Goal: Information Seeking & Learning: Learn about a topic

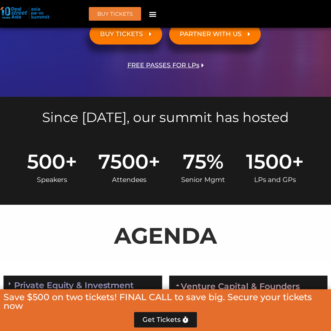
scroll to position [444, 0]
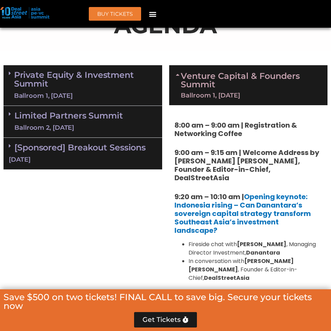
click at [205, 78] on link "Venture Capital & Founders​ Summit Ballroom 1, [DATE]" at bounding box center [251, 85] width 140 height 27
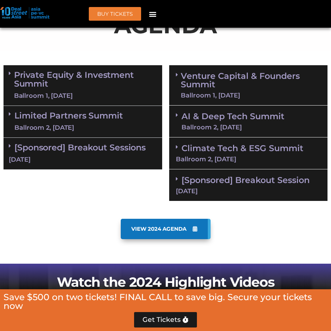
click at [195, 114] on link "AI & Deep Tech Summit Ballroom 2, [DATE]" at bounding box center [232, 121] width 103 height 18
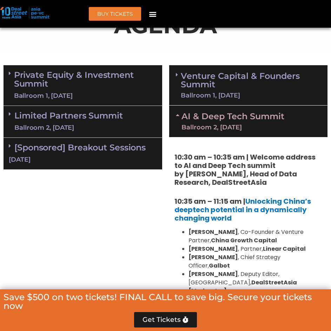
click at [195, 118] on link "AI & Deep Tech Summit Ballroom 2, [DATE]" at bounding box center [232, 121] width 103 height 18
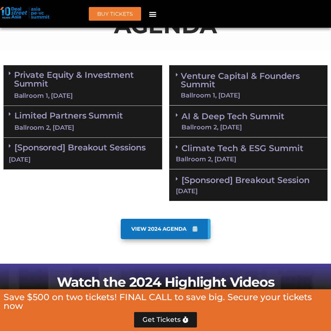
click at [211, 155] on div "Climate Tech & ESG Summit Ballroom 2, [DATE]" at bounding box center [248, 153] width 159 height 32
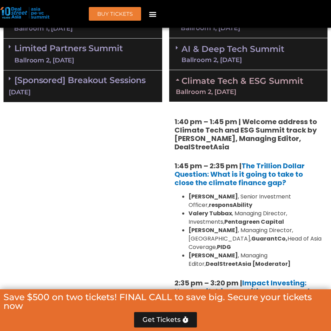
scroll to position [409, 0]
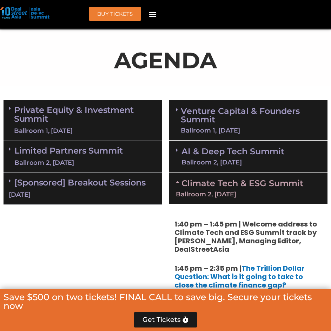
click at [207, 180] on link "Climate Tech & ESG Summit Ballroom 2, [DATE]" at bounding box center [248, 187] width 145 height 19
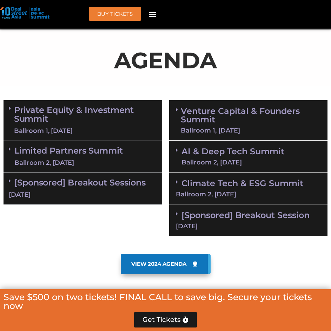
click at [197, 216] on link "[Sponsored] Breakout Session [DATE]" at bounding box center [248, 219] width 145 height 19
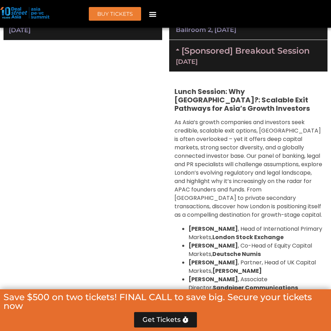
scroll to position [479, 0]
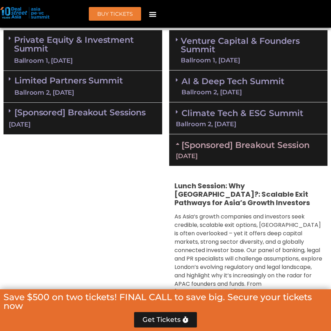
click at [226, 153] on div "[DATE]" at bounding box center [248, 156] width 145 height 6
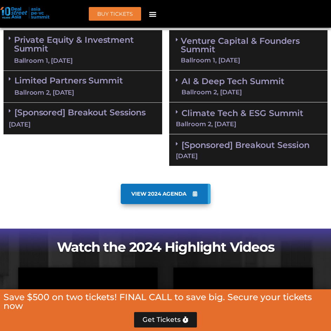
click at [108, 136] on div "Private Equity & Investment Summit Ballroom 1, [DATE] 8:00 am – 9:00 am | Regis…" at bounding box center [83, 98] width 166 height 143
click at [110, 119] on div "[Sponsored] Breakout Sessions [DATE]" at bounding box center [83, 119] width 159 height 32
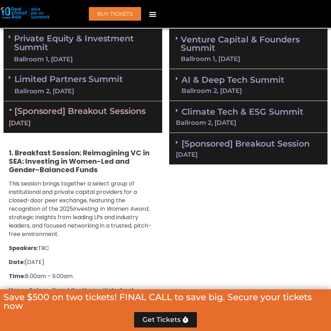
scroll to position [374, 0]
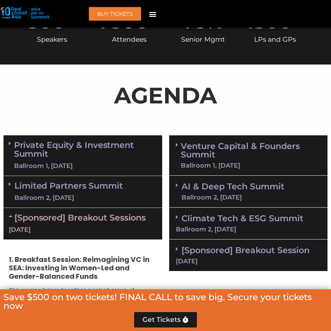
click at [76, 226] on div "[DATE]" at bounding box center [83, 230] width 148 height 9
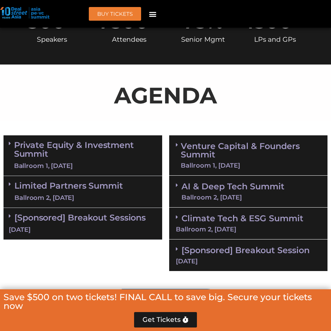
click at [236, 155] on link "Venture Capital & Founders​ Summit Ballroom 1, [DATE]" at bounding box center [251, 155] width 140 height 27
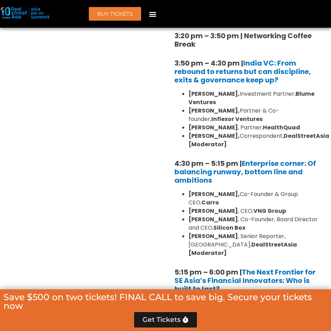
scroll to position [1321, 0]
